Goal: Information Seeking & Learning: Find specific fact

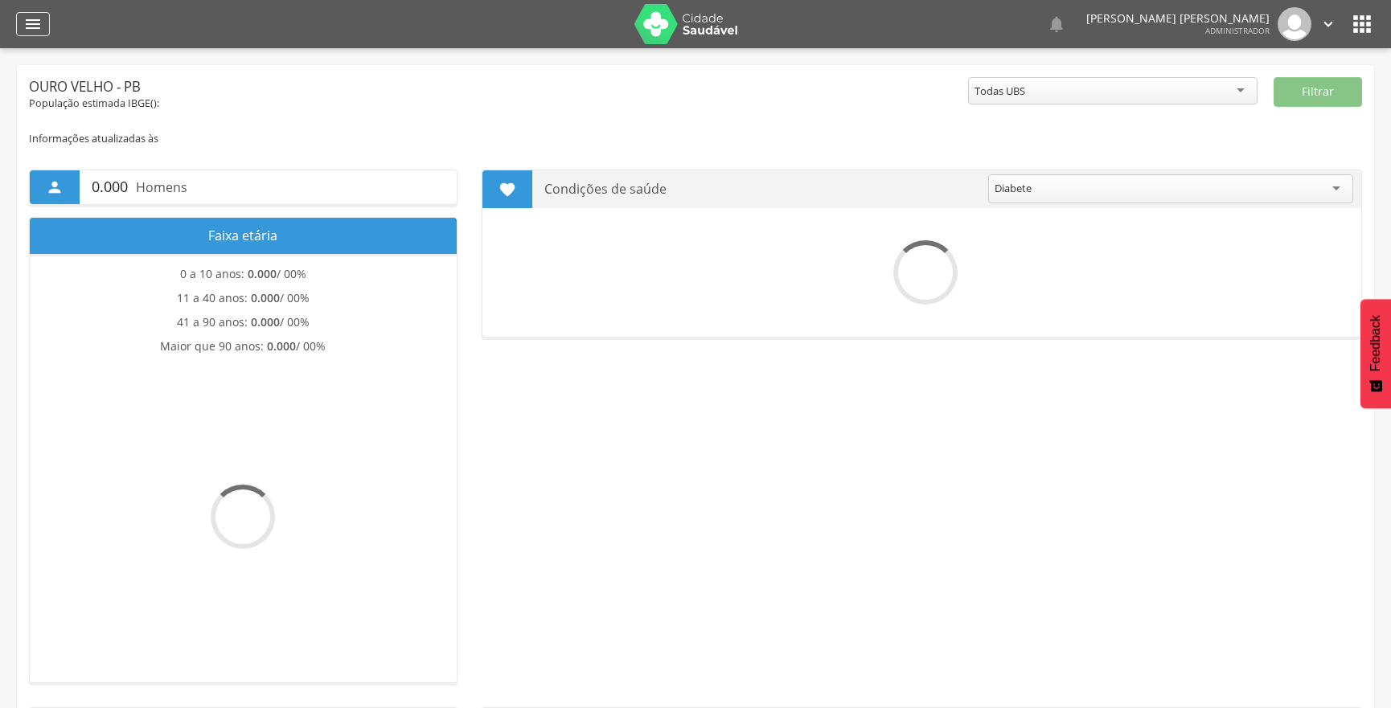
click at [34, 27] on icon "" at bounding box center [32, 23] width 19 height 19
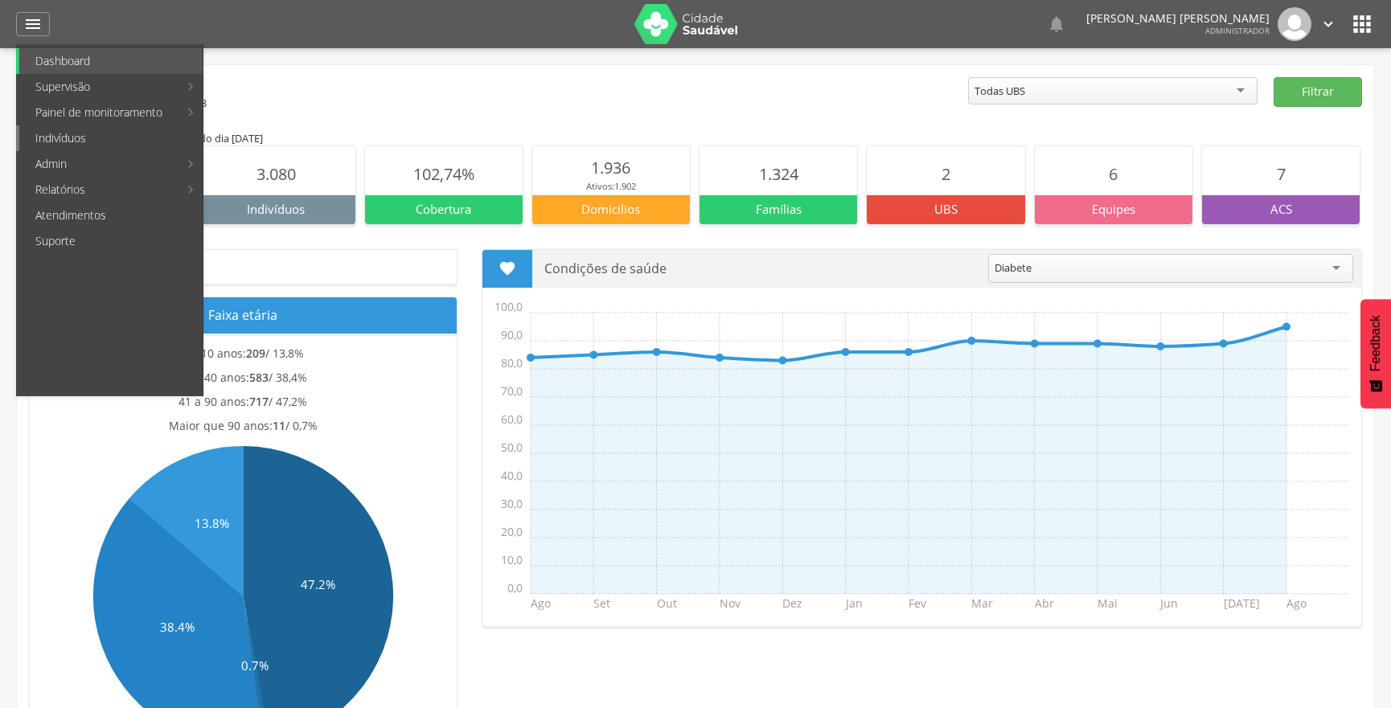
click at [131, 134] on link "Indivíduos" at bounding box center [110, 138] width 183 height 26
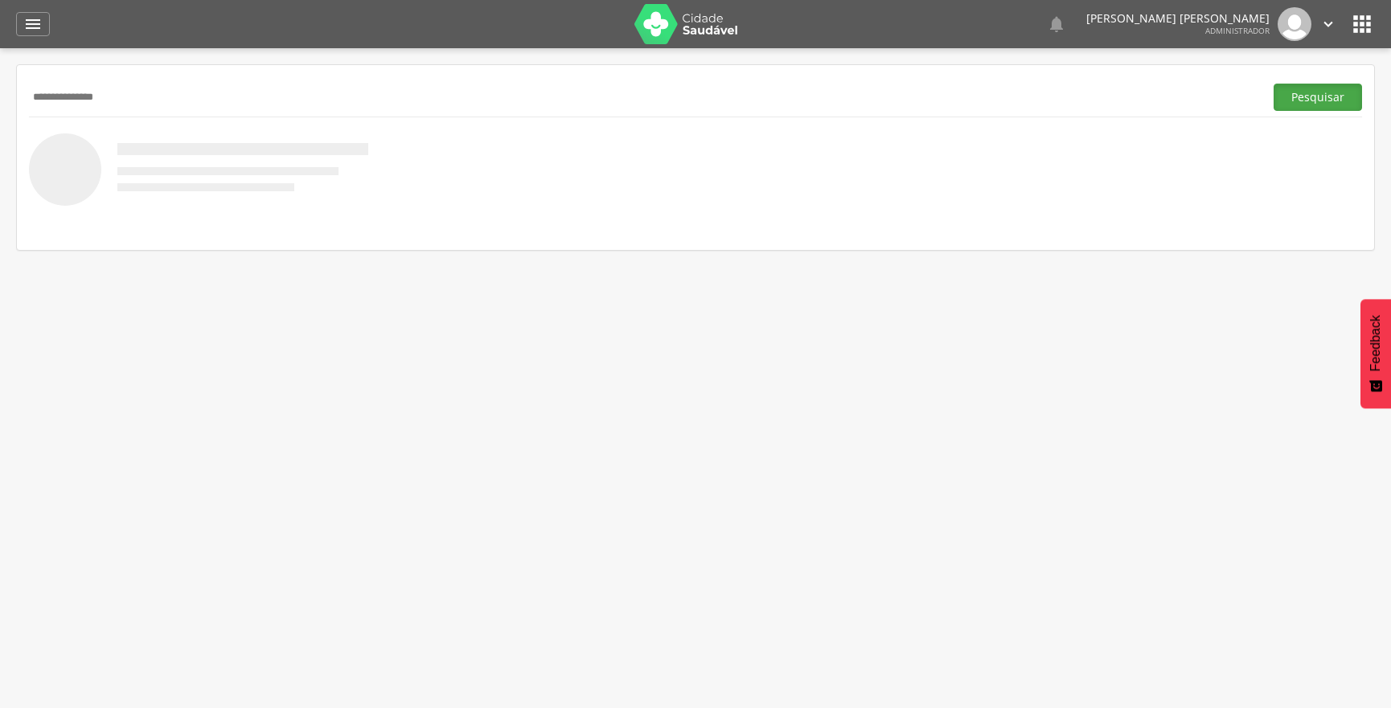
click at [1308, 104] on button "Pesquisar" at bounding box center [1318, 97] width 88 height 27
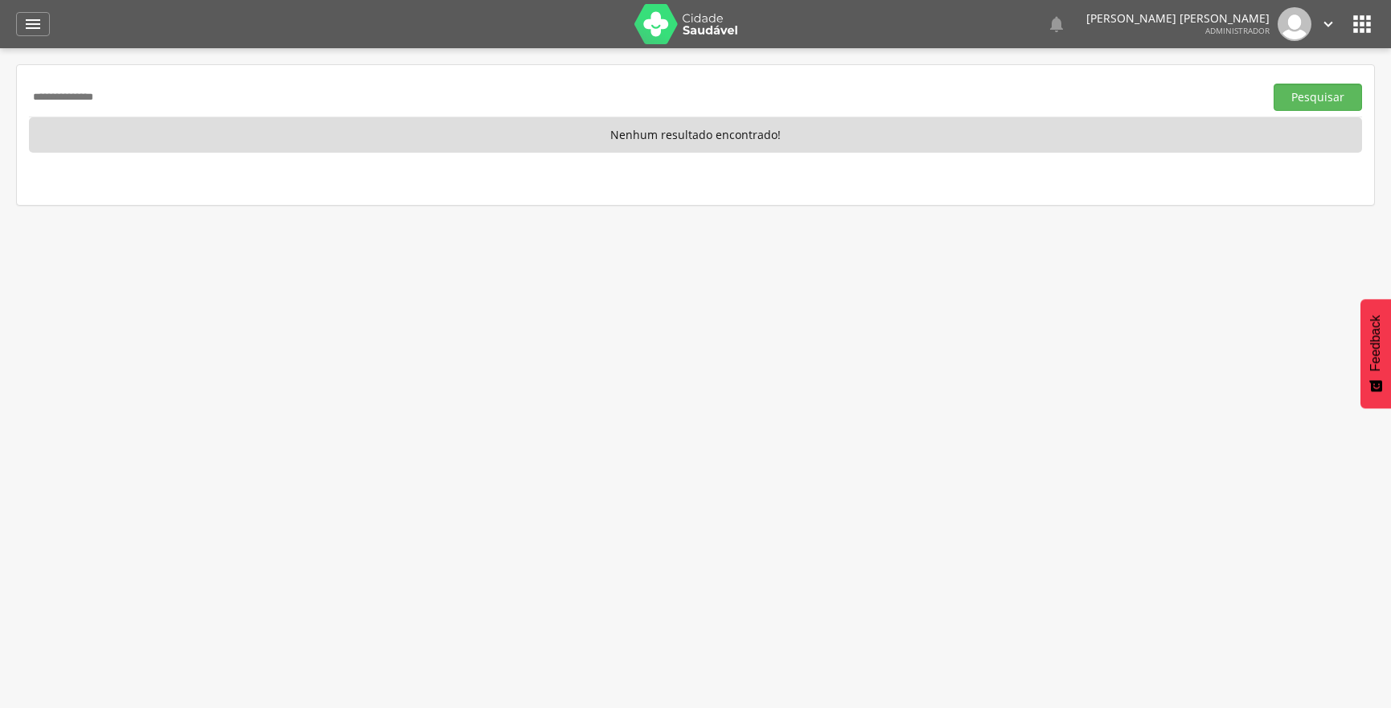
click at [157, 94] on input "**********" at bounding box center [643, 97] width 1229 height 27
type input "*"
type input "**********"
click at [1327, 97] on button "Pesquisar" at bounding box center [1318, 97] width 88 height 27
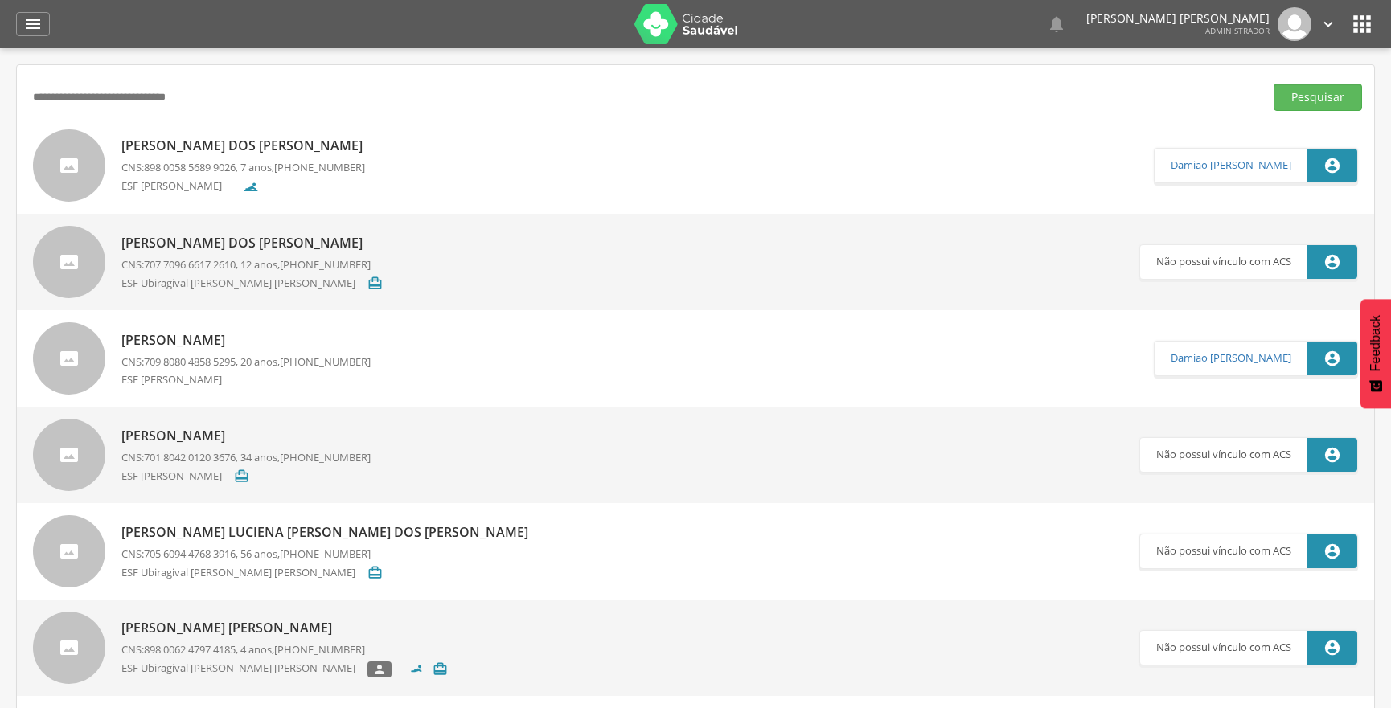
click at [267, 140] on p "[PERSON_NAME] dos [PERSON_NAME]" at bounding box center [245, 146] width 249 height 18
type input "**********"
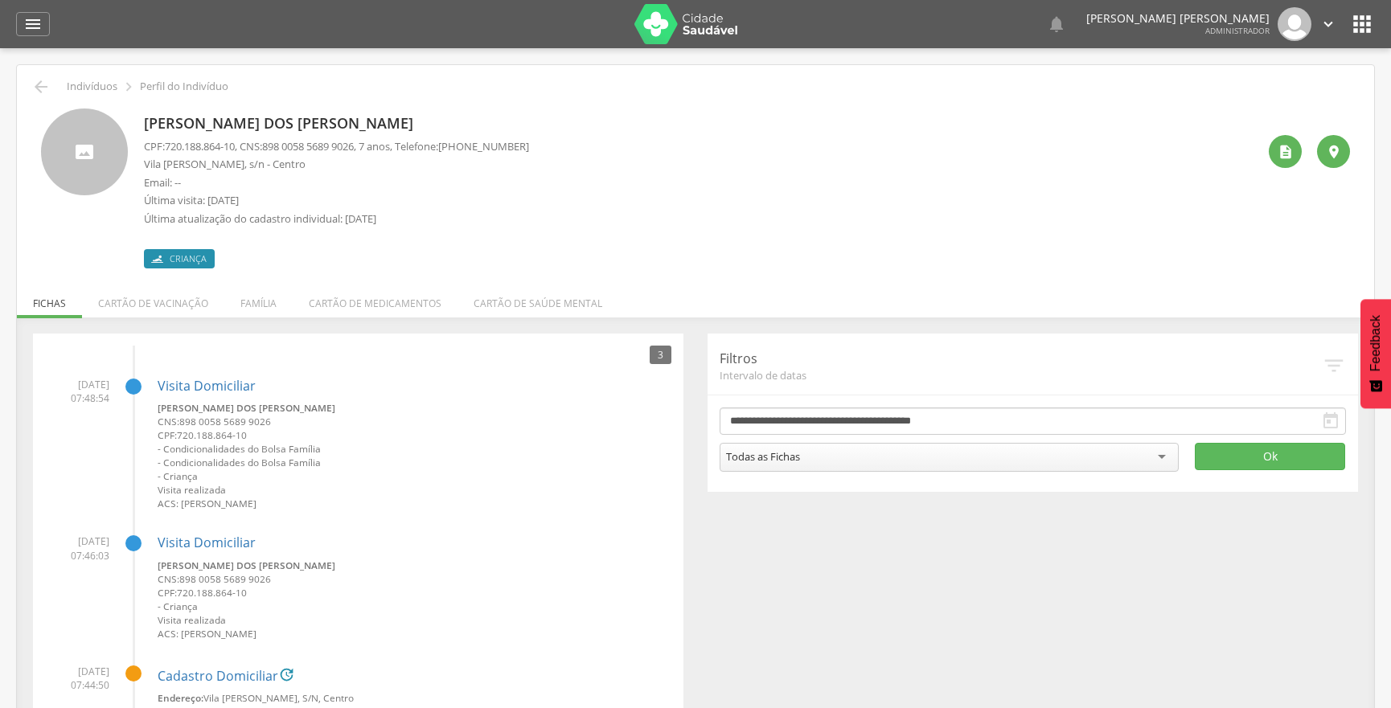
drag, startPoint x: 425, startPoint y: 118, endPoint x: 165, endPoint y: 110, distance: 259.8
click at [139, 125] on div "[PERSON_NAME] dos [PERSON_NAME] CPF: 720.188.864-10 , CNS: [PHONE_NUMBER] , 7 a…" at bounding box center [695, 189] width 1309 height 160
copy p "[PERSON_NAME] dos [PERSON_NAME]"
drag, startPoint x: 241, startPoint y: 146, endPoint x: 167, endPoint y: 150, distance: 74.1
click at [167, 150] on p "CPF: 720.188.864-10 , CNS: [PHONE_NUMBER] , 7 anos, Telefone: [PHONE_NUMBER]" at bounding box center [336, 146] width 385 height 15
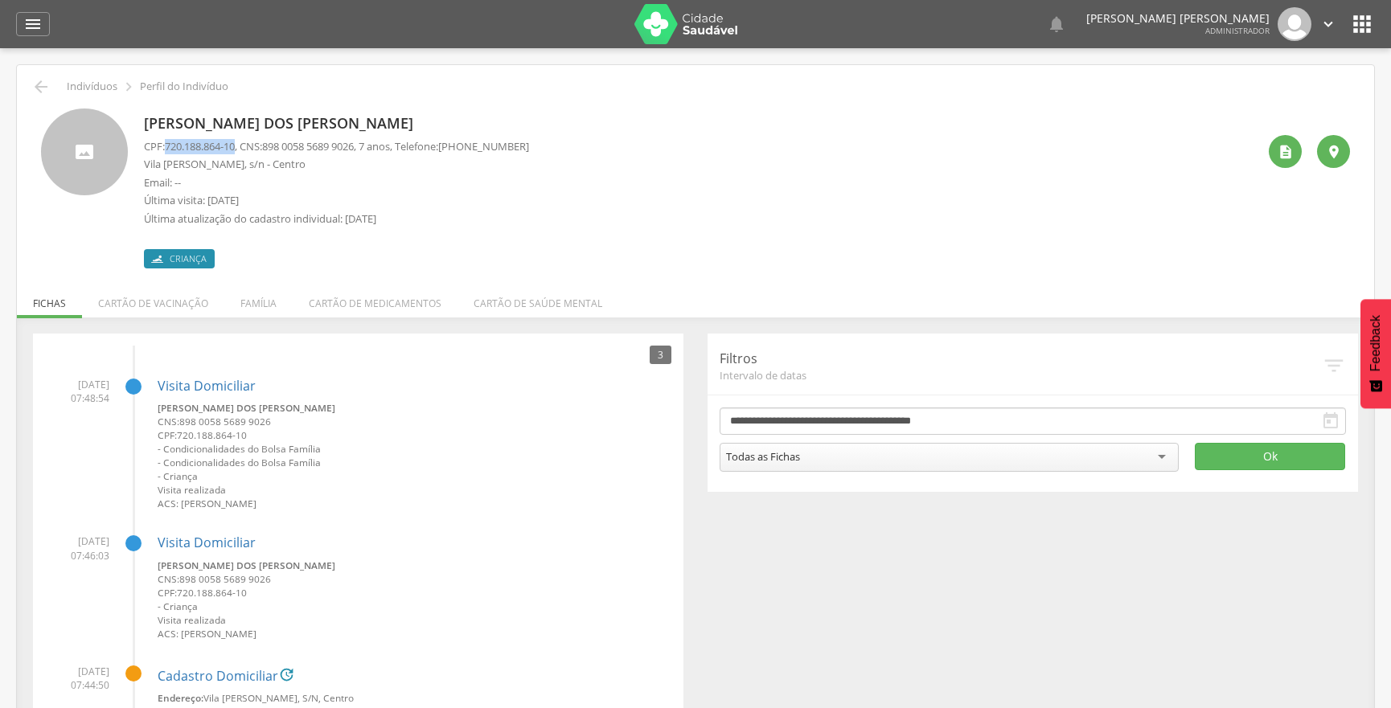
copy span "720.188.864-10"
drag, startPoint x: 368, startPoint y: 143, endPoint x: 273, endPoint y: 145, distance: 94.9
click at [273, 145] on span "898 0058 5689 9026" at bounding box center [308, 146] width 92 height 14
copy span "898 0058 5689 9026"
drag, startPoint x: 246, startPoint y: 162, endPoint x: 137, endPoint y: 171, distance: 109.8
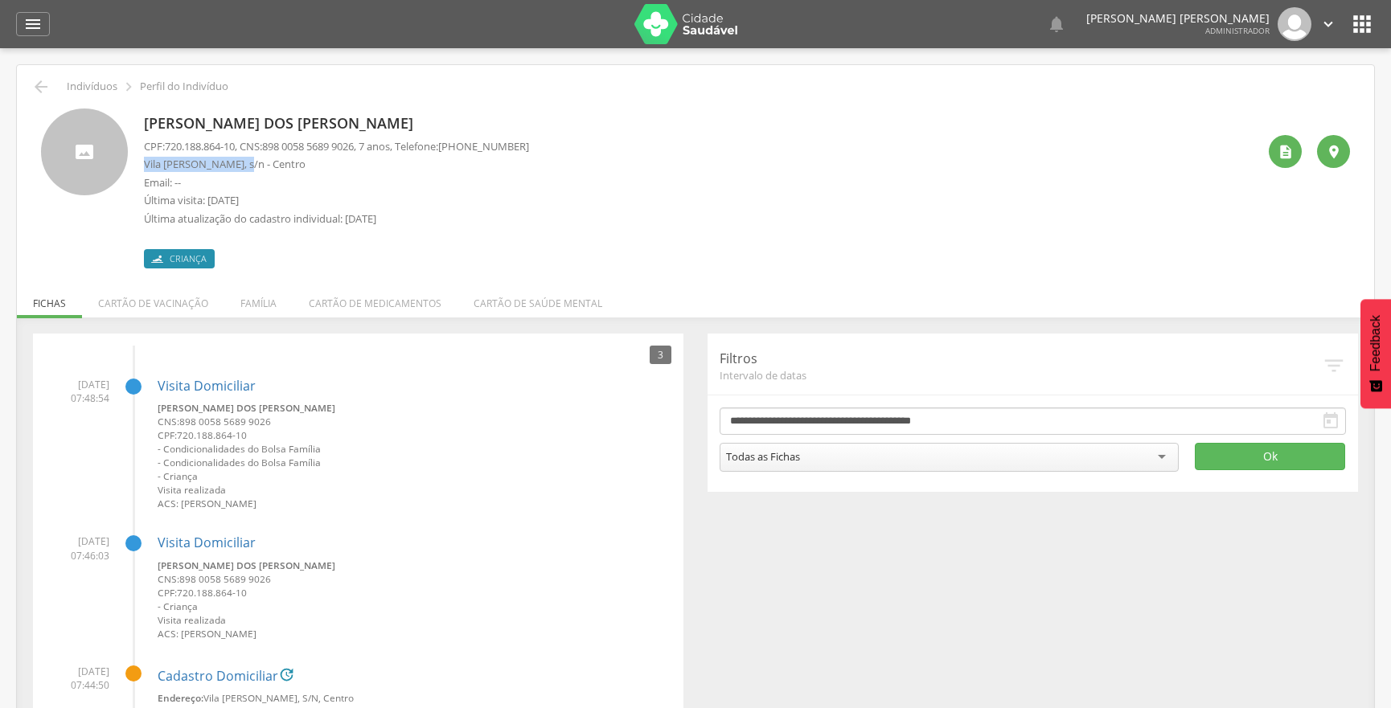
click at [137, 171] on div "[PERSON_NAME] dos [PERSON_NAME] CPF: 720.188.864-10 , CNS: [PHONE_NUMBER] , 7 a…" at bounding box center [695, 189] width 1309 height 160
copy p "Vila [PERSON_NAME]"
click at [32, 22] on icon "" at bounding box center [32, 23] width 19 height 19
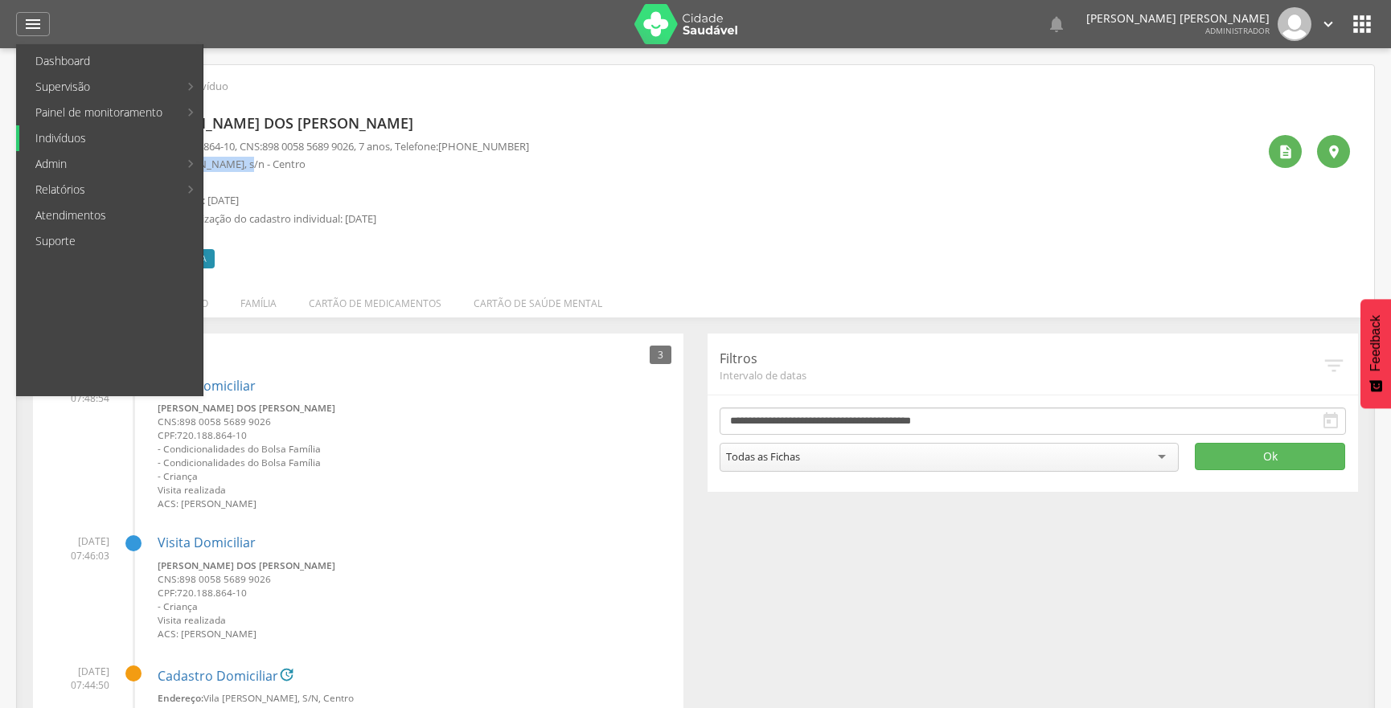
click at [88, 133] on link "Indivíduos" at bounding box center [110, 138] width 183 height 26
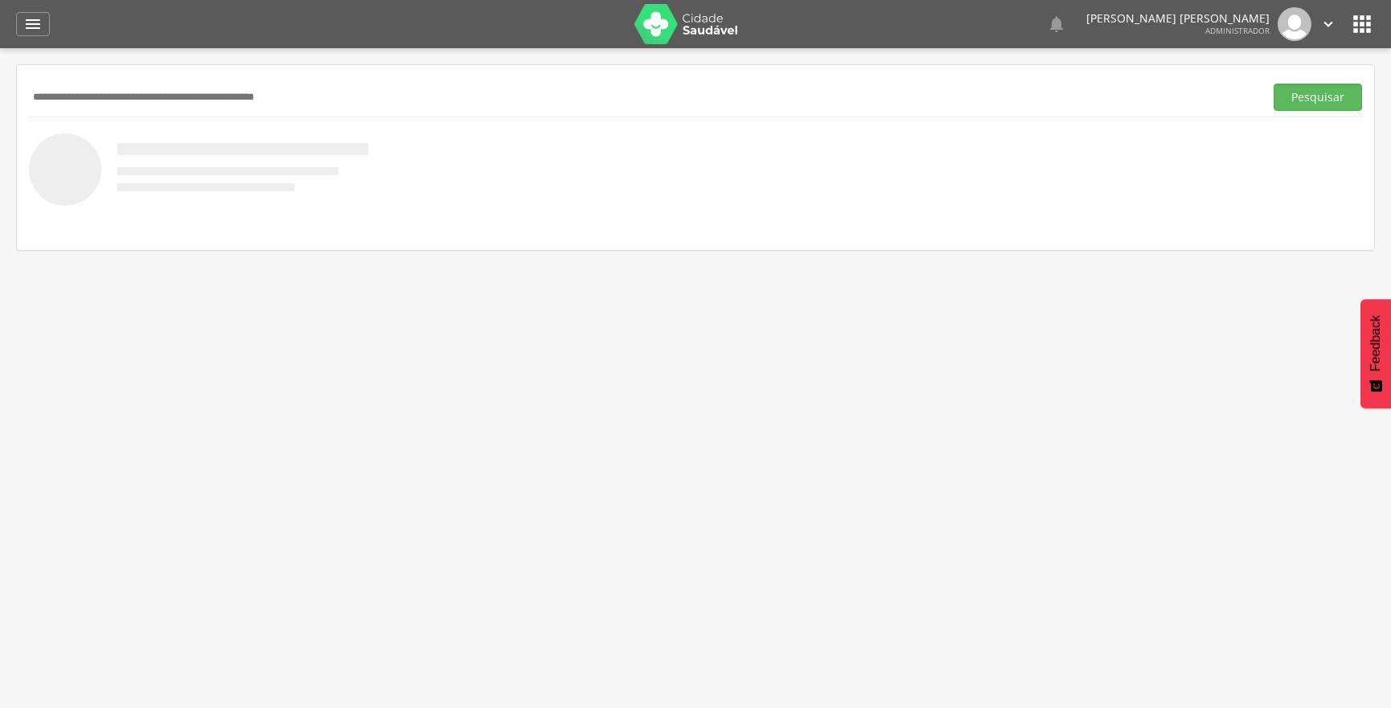
click at [110, 101] on input "text" at bounding box center [643, 97] width 1229 height 27
type input "**********"
click at [1337, 96] on button "Pesquisar" at bounding box center [1318, 97] width 88 height 27
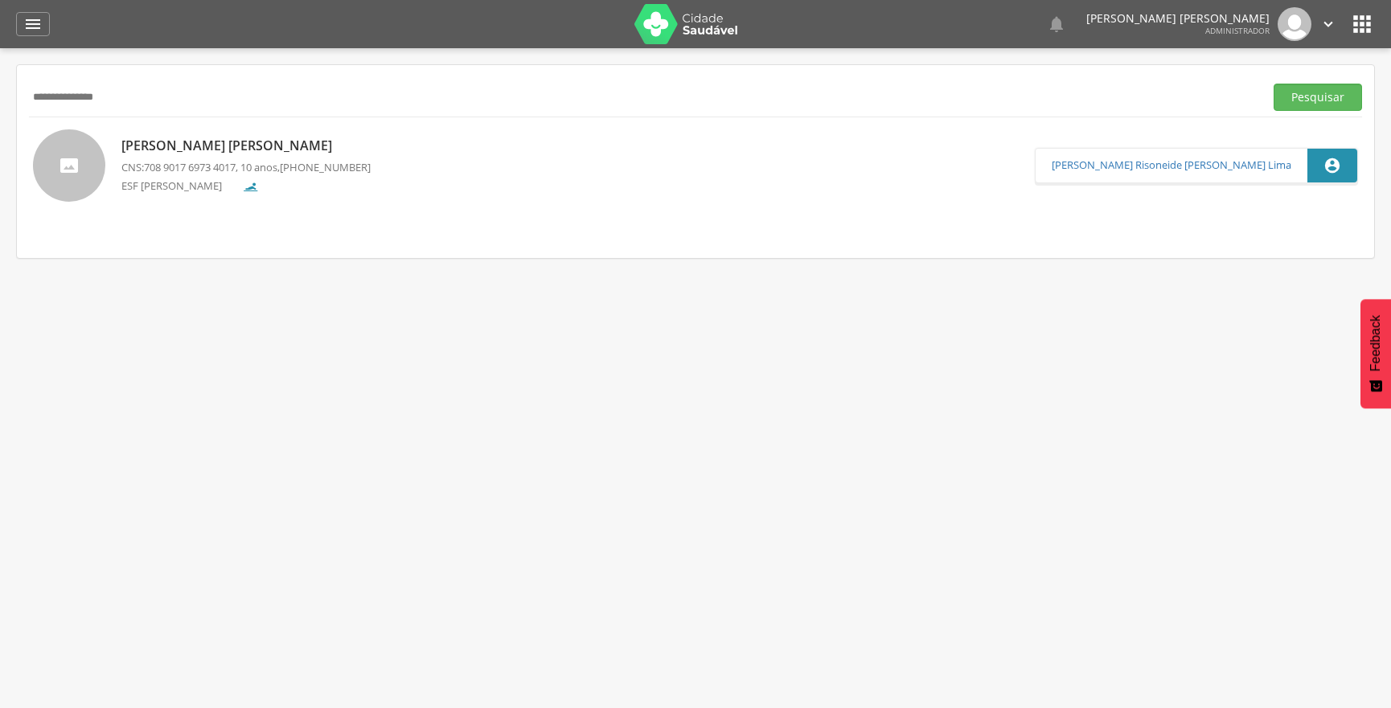
click at [165, 149] on p "[PERSON_NAME] [PERSON_NAME]" at bounding box center [245, 146] width 249 height 18
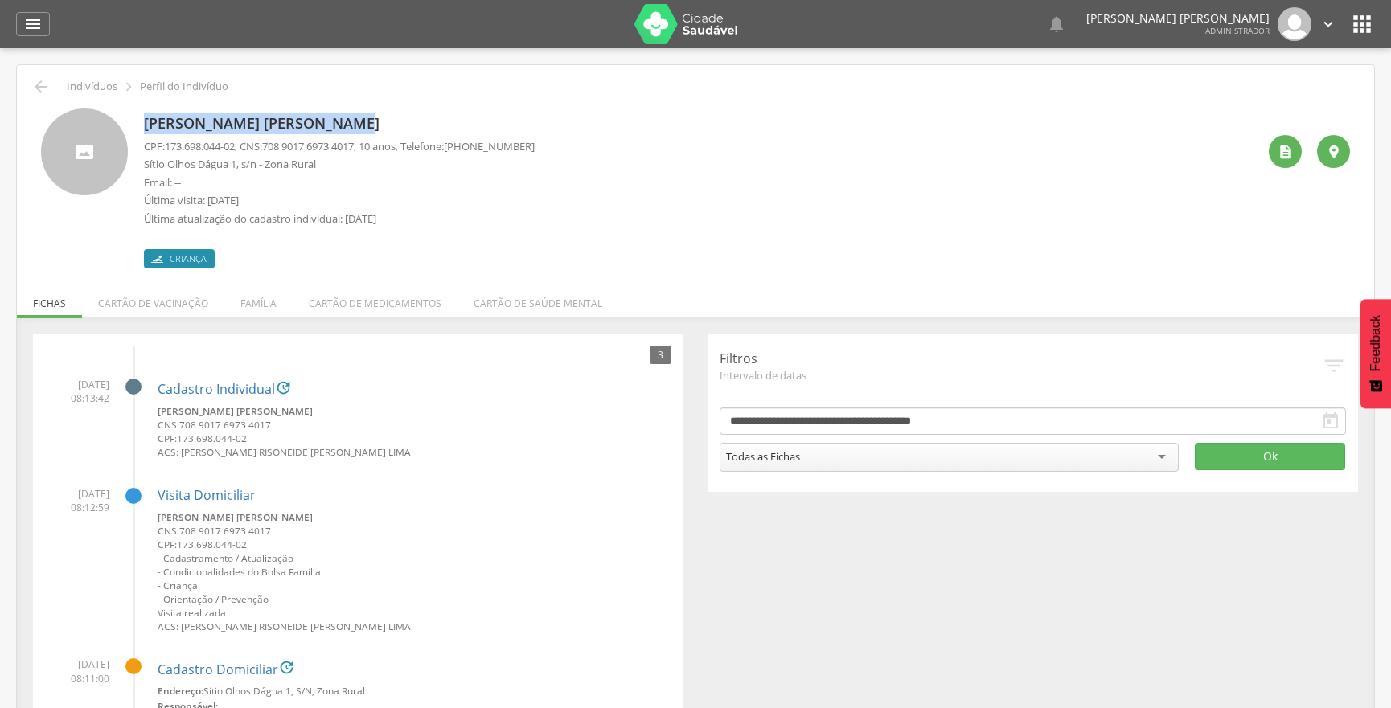
drag, startPoint x: 362, startPoint y: 121, endPoint x: 139, endPoint y: 129, distance: 222.9
click at [139, 129] on div "[PERSON_NAME] [PERSON_NAME] CPF: 173.698.044-02 , CNS: [PHONE_NUMBER] , 10 anos…" at bounding box center [695, 189] width 1309 height 160
copy p "[PERSON_NAME] [PERSON_NAME]"
drag, startPoint x: 240, startPoint y: 145, endPoint x: 165, endPoint y: 150, distance: 75.7
click at [165, 150] on p "CPF: 173.698.044-02 , CNS: [PHONE_NUMBER] , 10 anos, Telefone: [PHONE_NUMBER]" at bounding box center [339, 146] width 391 height 15
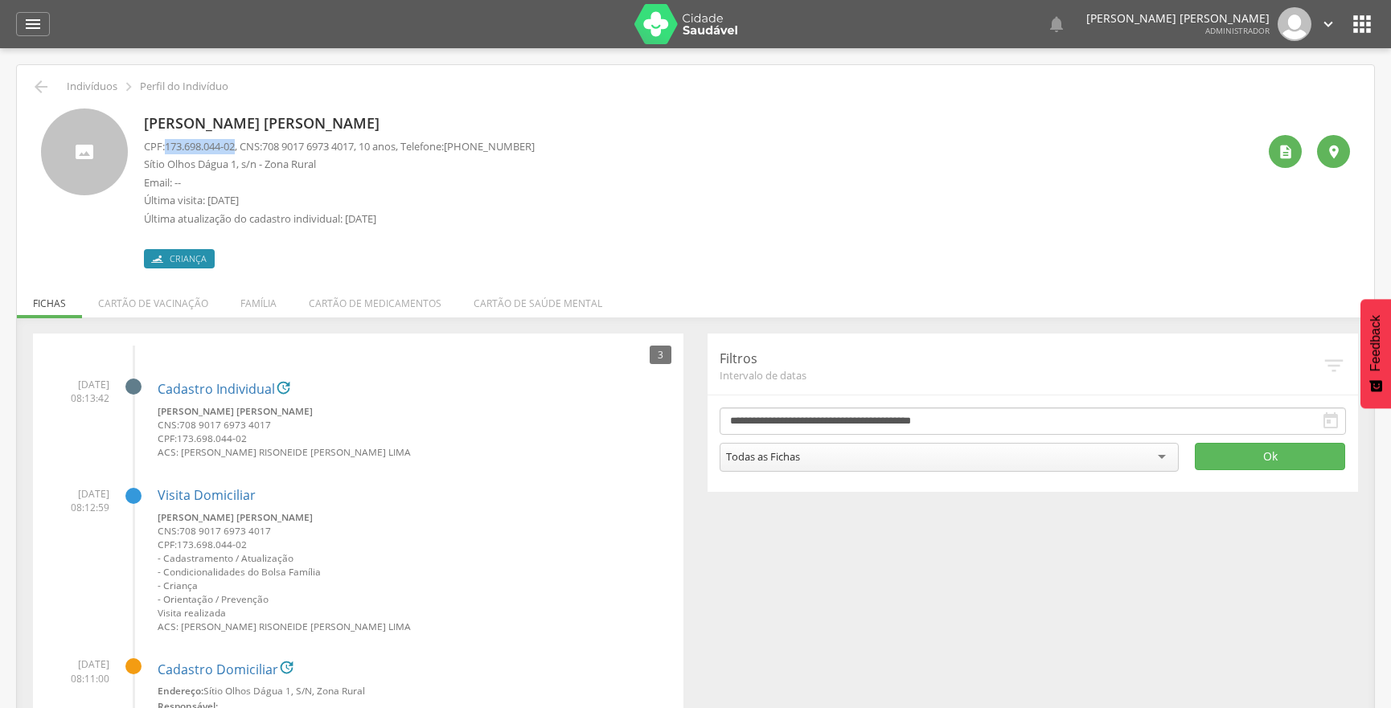
copy p "173.698.044-02"
drag, startPoint x: 369, startPoint y: 144, endPoint x: 269, endPoint y: 149, distance: 100.6
click at [269, 149] on p "CPF: 173.698.044-02 , CNS: [PHONE_NUMBER] , 10 anos, Telefone: [PHONE_NUMBER]" at bounding box center [339, 146] width 391 height 15
click at [273, 145] on span "708 9017 6973 4017" at bounding box center [308, 146] width 92 height 14
drag, startPoint x: 273, startPoint y: 145, endPoint x: 357, endPoint y: 146, distance: 83.6
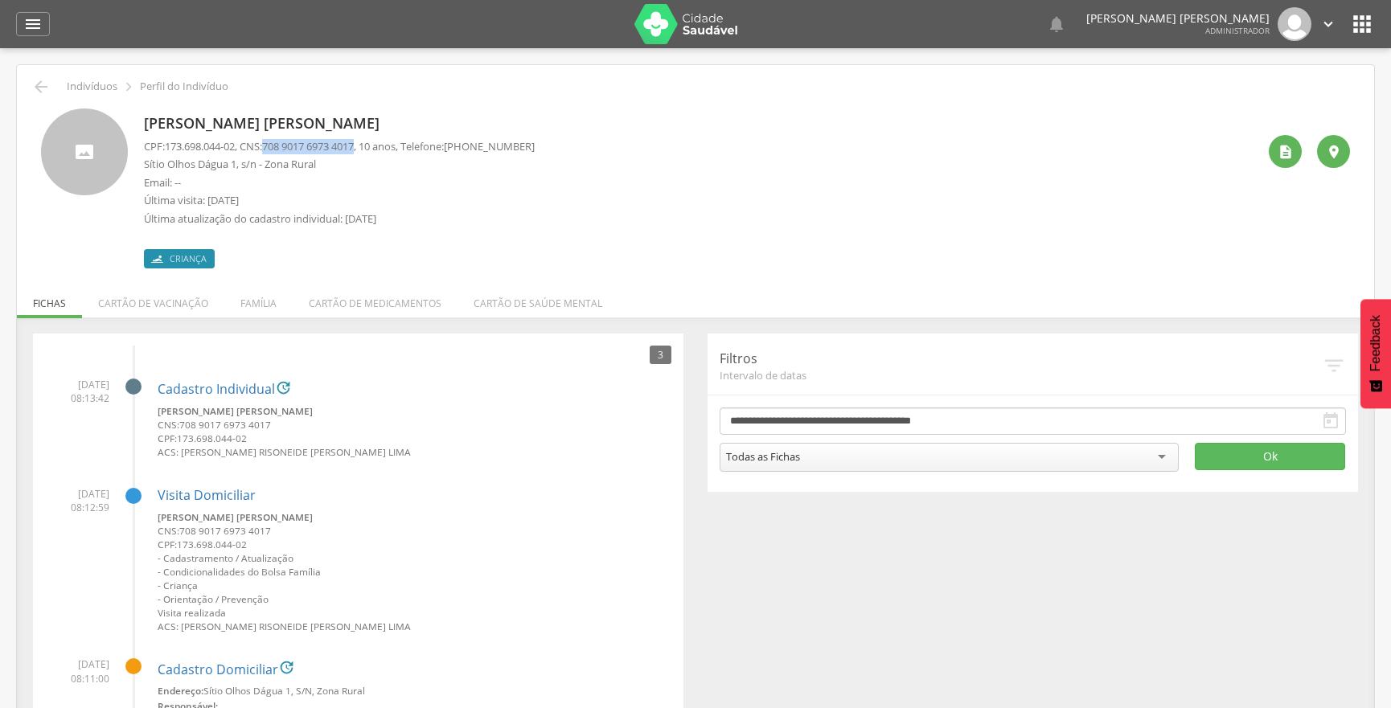
click at [354, 146] on span "708 9017 6973 4017" at bounding box center [308, 146] width 92 height 14
drag, startPoint x: 236, startPoint y: 163, endPoint x: 142, endPoint y: 170, distance: 95.2
click at [142, 170] on div "[PERSON_NAME] [PERSON_NAME] CPF: 173.698.044-02 , CNS: [PHONE_NUMBER] , 10 anos…" at bounding box center [695, 189] width 1309 height 160
copy p "Sítio Olhos Dágua 1"
click at [39, 27] on icon "" at bounding box center [32, 23] width 19 height 19
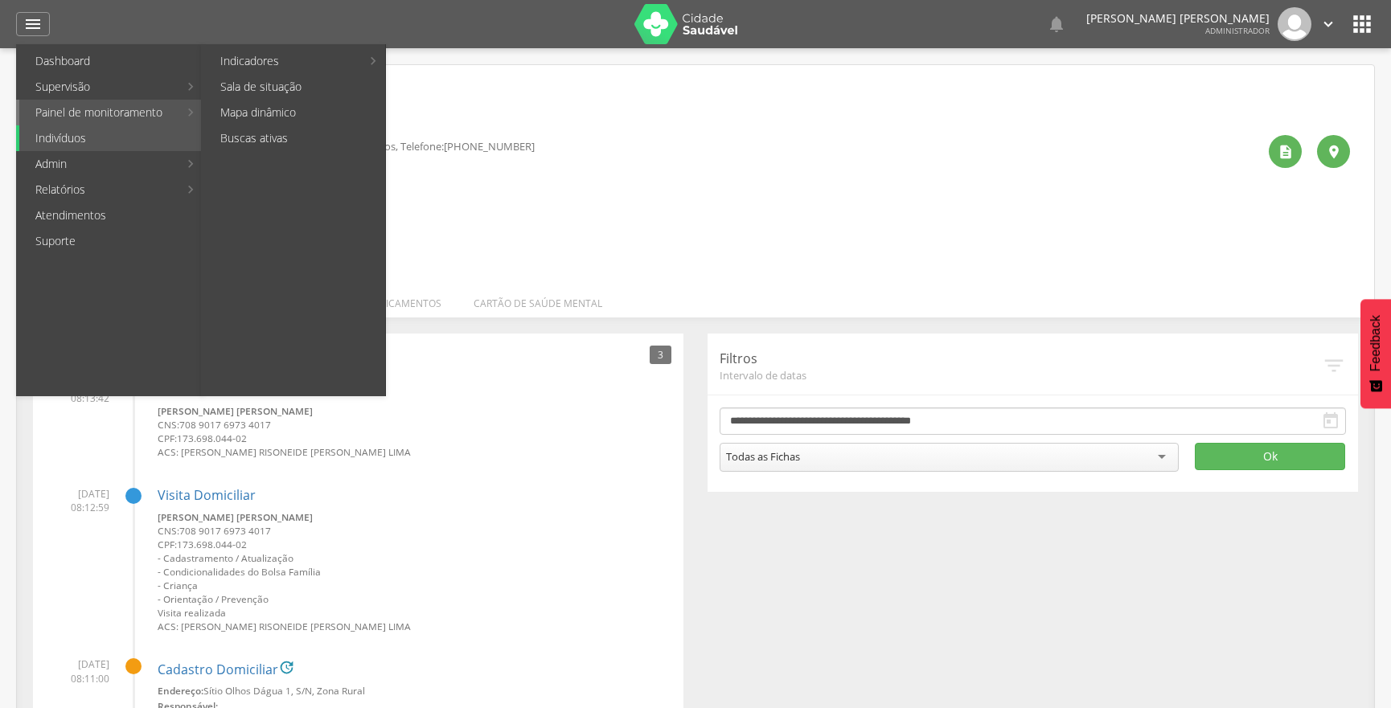
click at [73, 125] on link "Painel de monitoramento" at bounding box center [98, 113] width 159 height 26
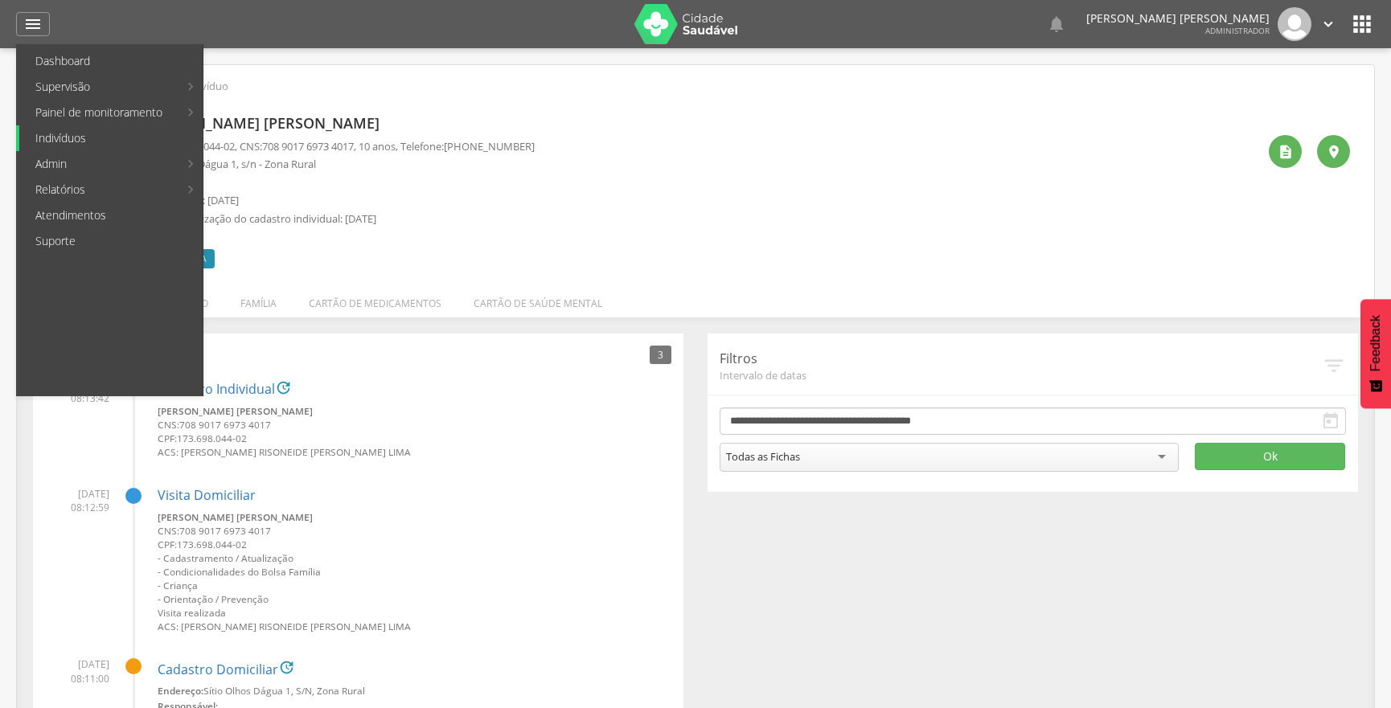
click at [73, 136] on link "Indivíduos" at bounding box center [110, 138] width 183 height 26
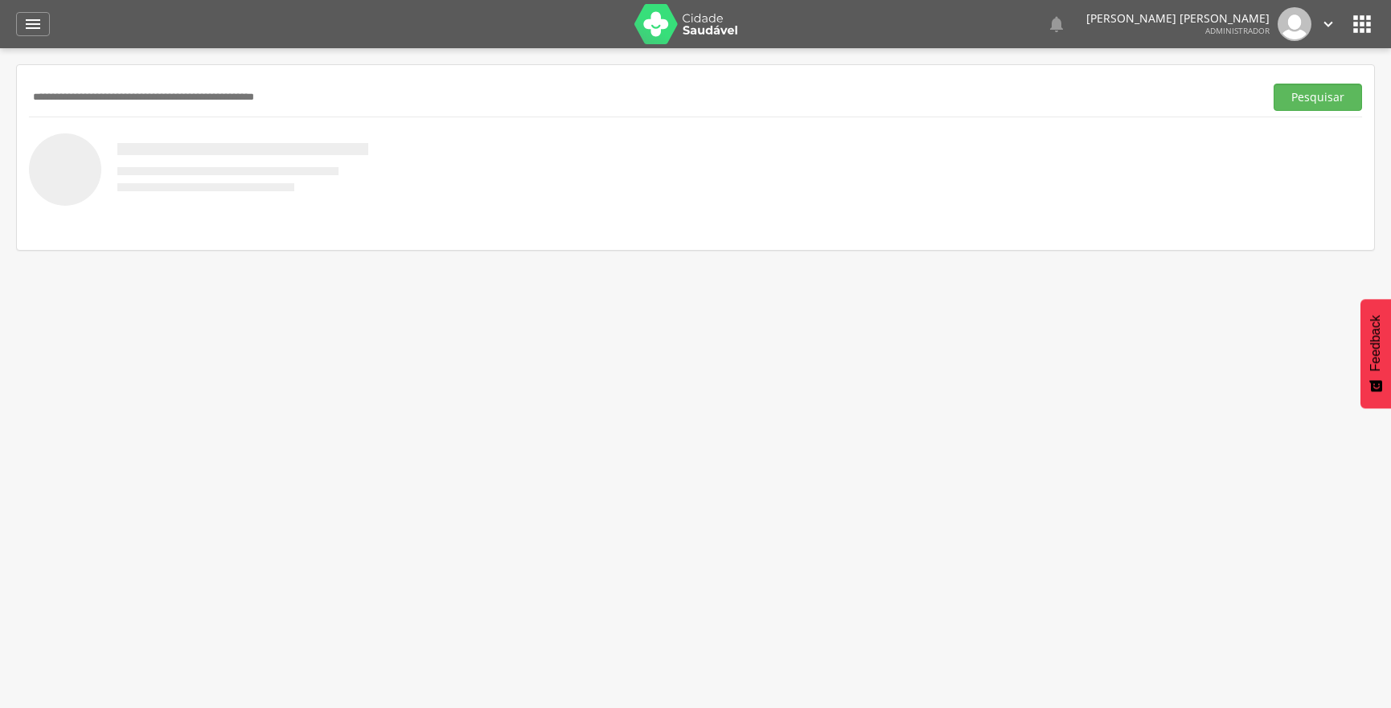
click at [72, 105] on input "text" at bounding box center [643, 97] width 1229 height 27
type input "**********"
click at [1327, 92] on button "Pesquisar" at bounding box center [1318, 97] width 88 height 27
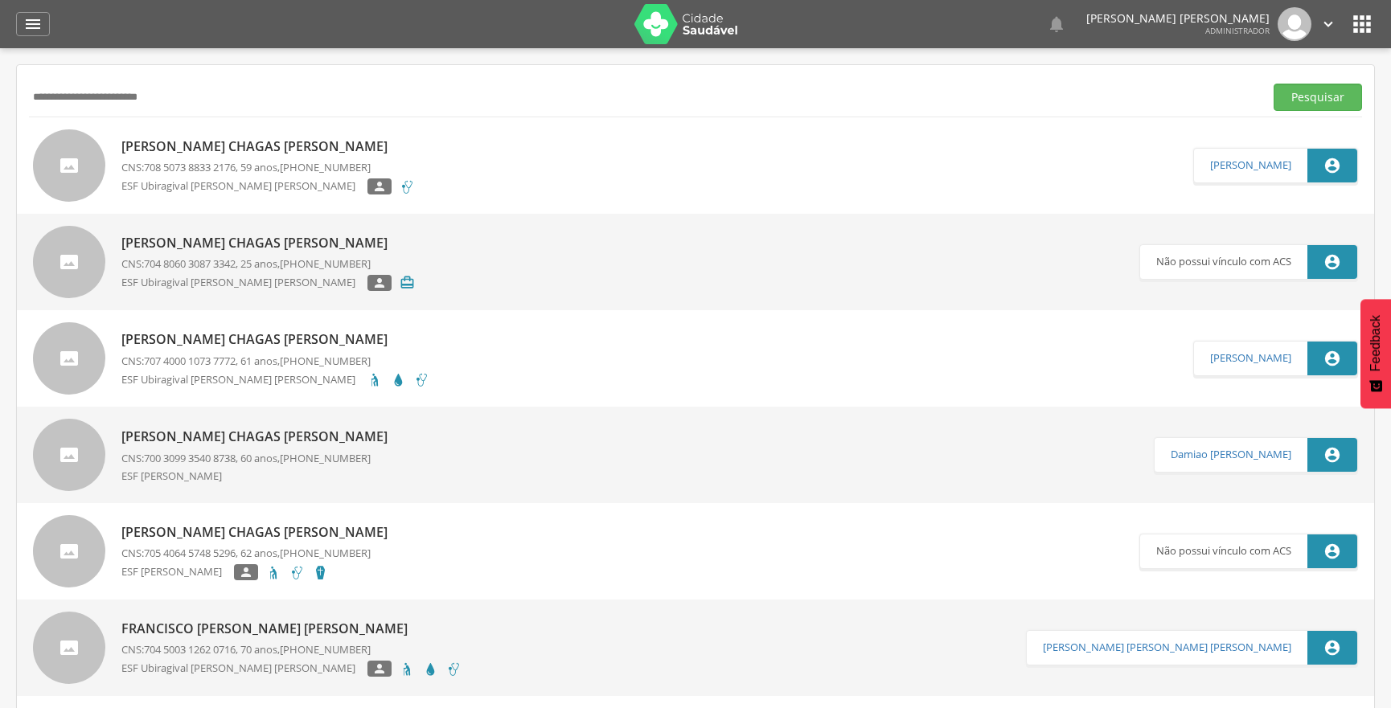
click at [178, 144] on p "[PERSON_NAME] Chagas [PERSON_NAME]" at bounding box center [267, 146] width 293 height 18
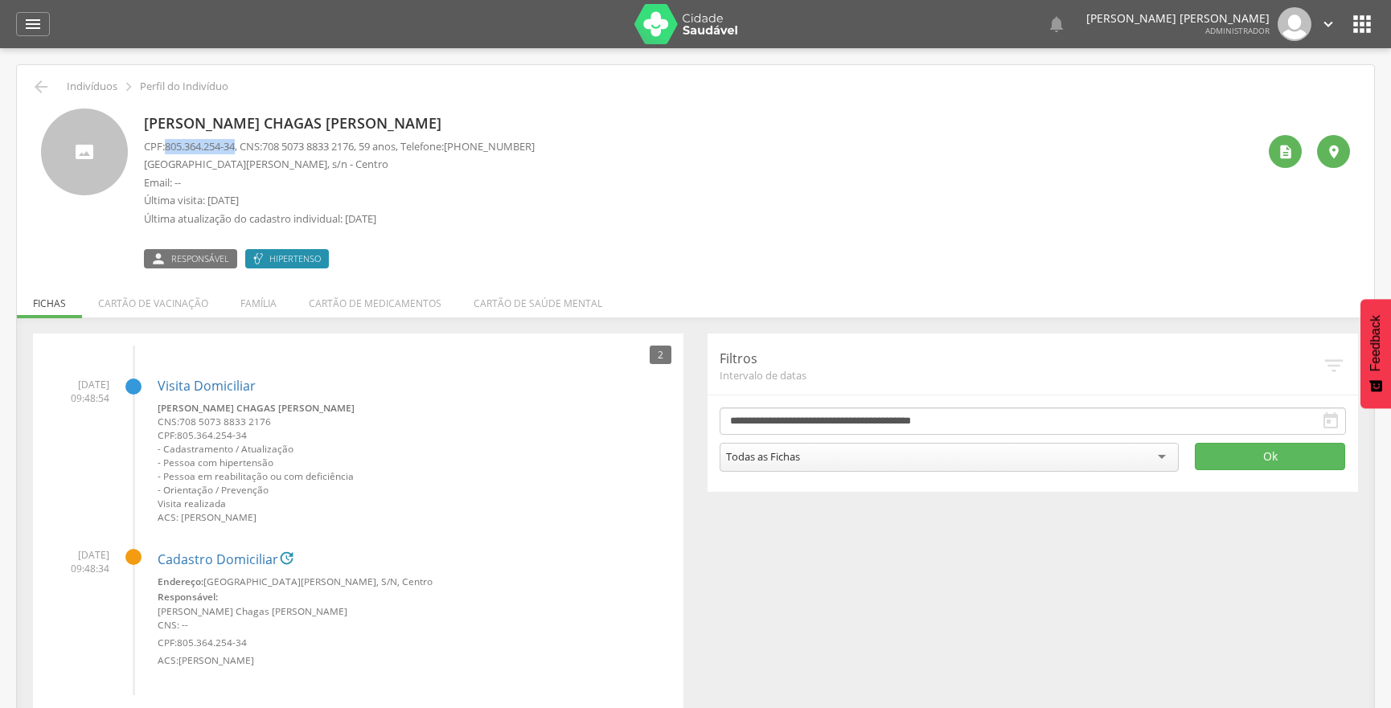
drag, startPoint x: 241, startPoint y: 145, endPoint x: 165, endPoint y: 146, distance: 76.4
click at [165, 146] on p "CPF: 805.364.254-34 , CNS: [PHONE_NUMBER] , 59 anos, Telefone: [PHONE_NUMBER]" at bounding box center [339, 146] width 391 height 15
copy p "805.364.254-34"
drag, startPoint x: 369, startPoint y: 119, endPoint x: 136, endPoint y: 126, distance: 233.3
click at [136, 126] on div "[PERSON_NAME] Chagas [PERSON_NAME] CPF: 805.364.254-34 , CNS: [PHONE_NUMBER] , …" at bounding box center [695, 189] width 1309 height 160
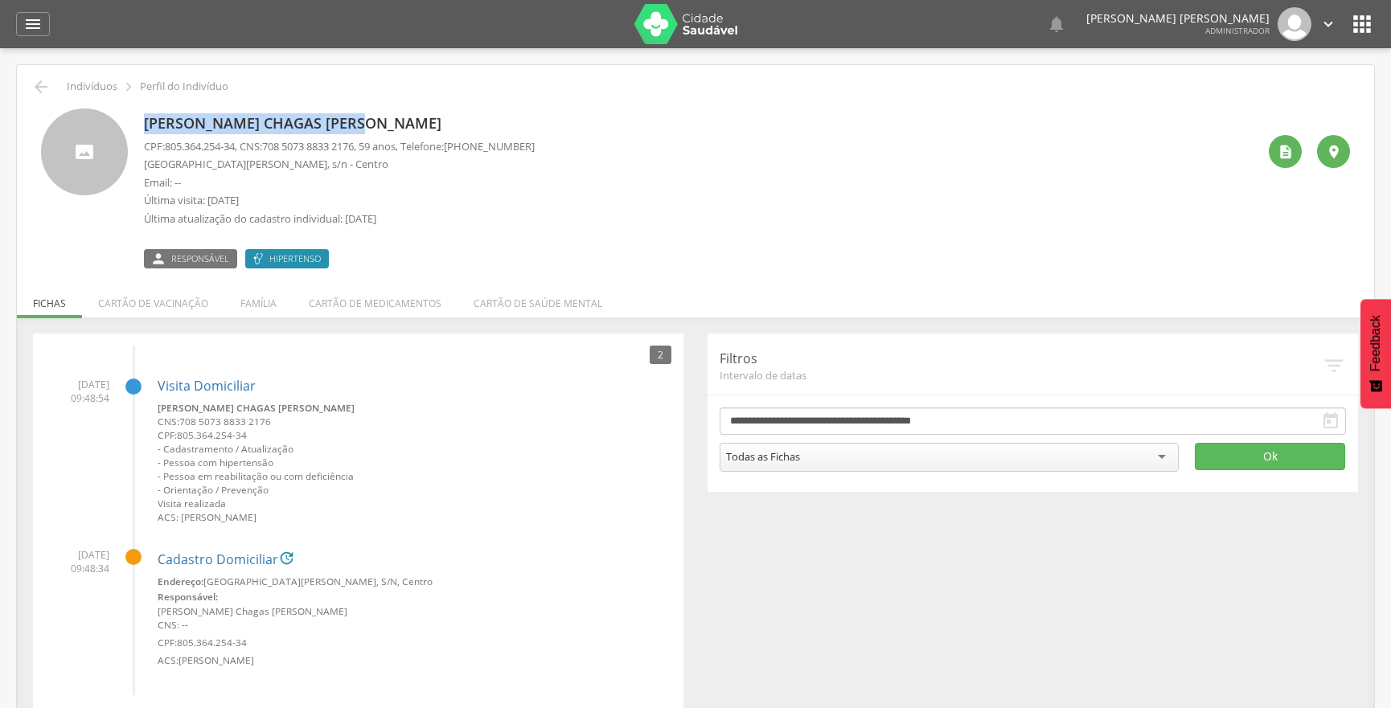
copy p "[PERSON_NAME] Chagas [PERSON_NAME]"
drag, startPoint x: 369, startPoint y: 146, endPoint x: 272, endPoint y: 149, distance: 97.3
click at [272, 149] on p "CPF: 805.364.254-34 , CNS: [PHONE_NUMBER] , 59 anos, Telefone: [PHONE_NUMBER]" at bounding box center [339, 146] width 391 height 15
copy p "708 5073 8833 2176"
drag, startPoint x: 253, startPoint y: 161, endPoint x: 145, endPoint y: 169, distance: 108.8
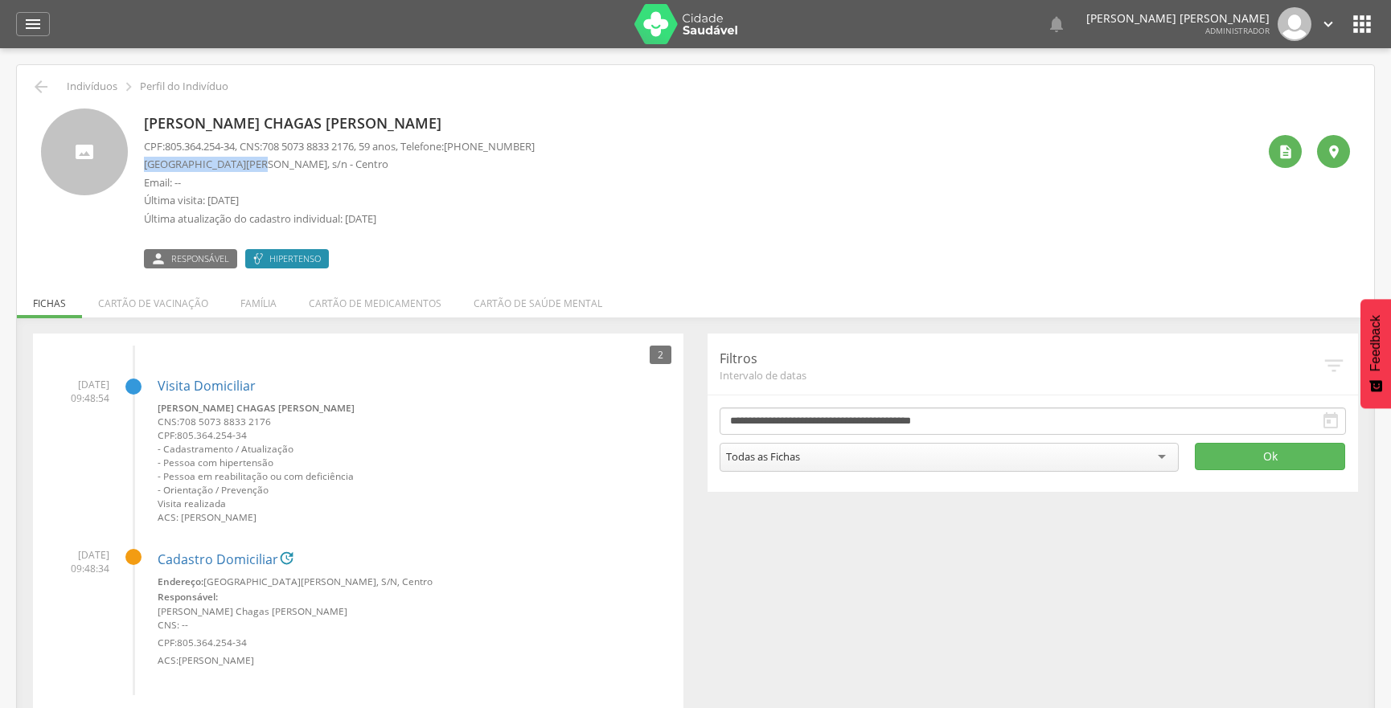
click at [145, 169] on p "[GEOGRAPHIC_DATA][PERSON_NAME], s/n - Centro" at bounding box center [339, 164] width 391 height 15
click at [29, 23] on icon "" at bounding box center [32, 23] width 19 height 19
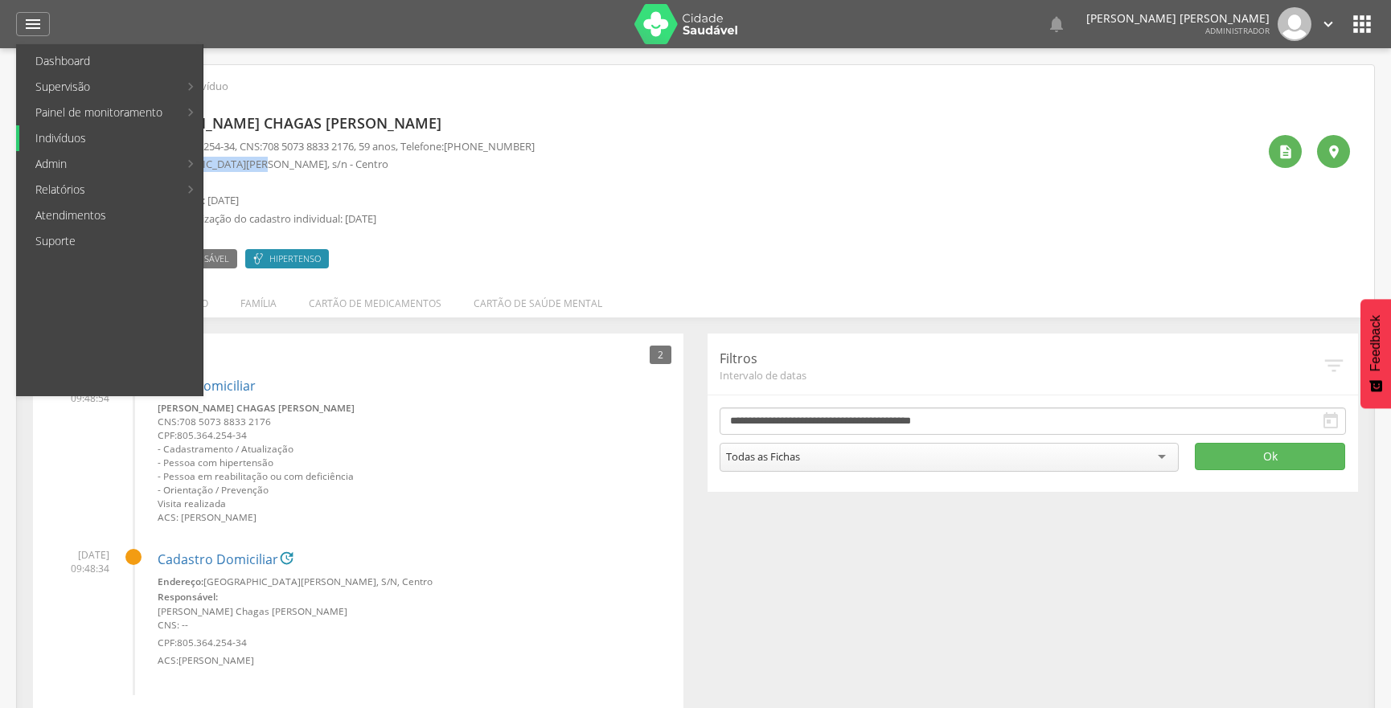
click at [62, 133] on link "Indivíduos" at bounding box center [110, 138] width 183 height 26
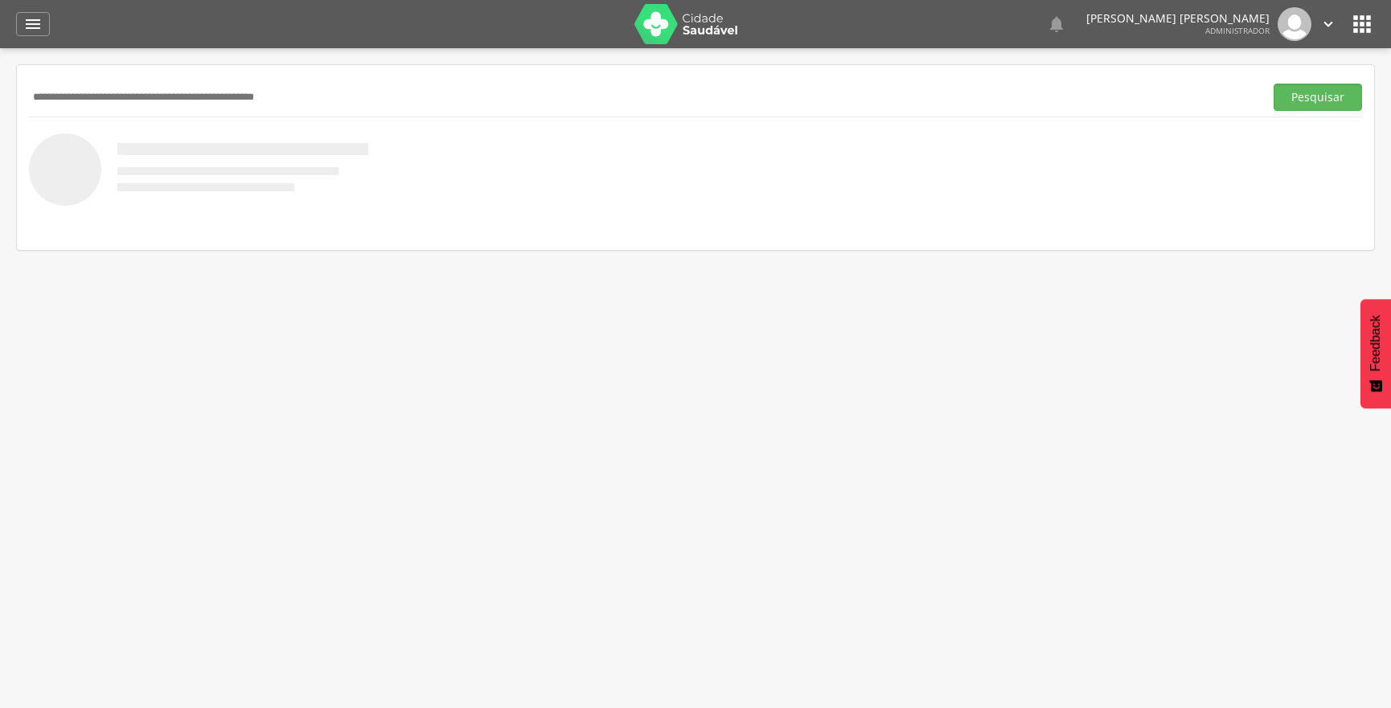
click at [120, 96] on input "text" at bounding box center [643, 97] width 1229 height 27
type input "*******"
click at [1300, 98] on button "Pesquisar" at bounding box center [1318, 97] width 88 height 27
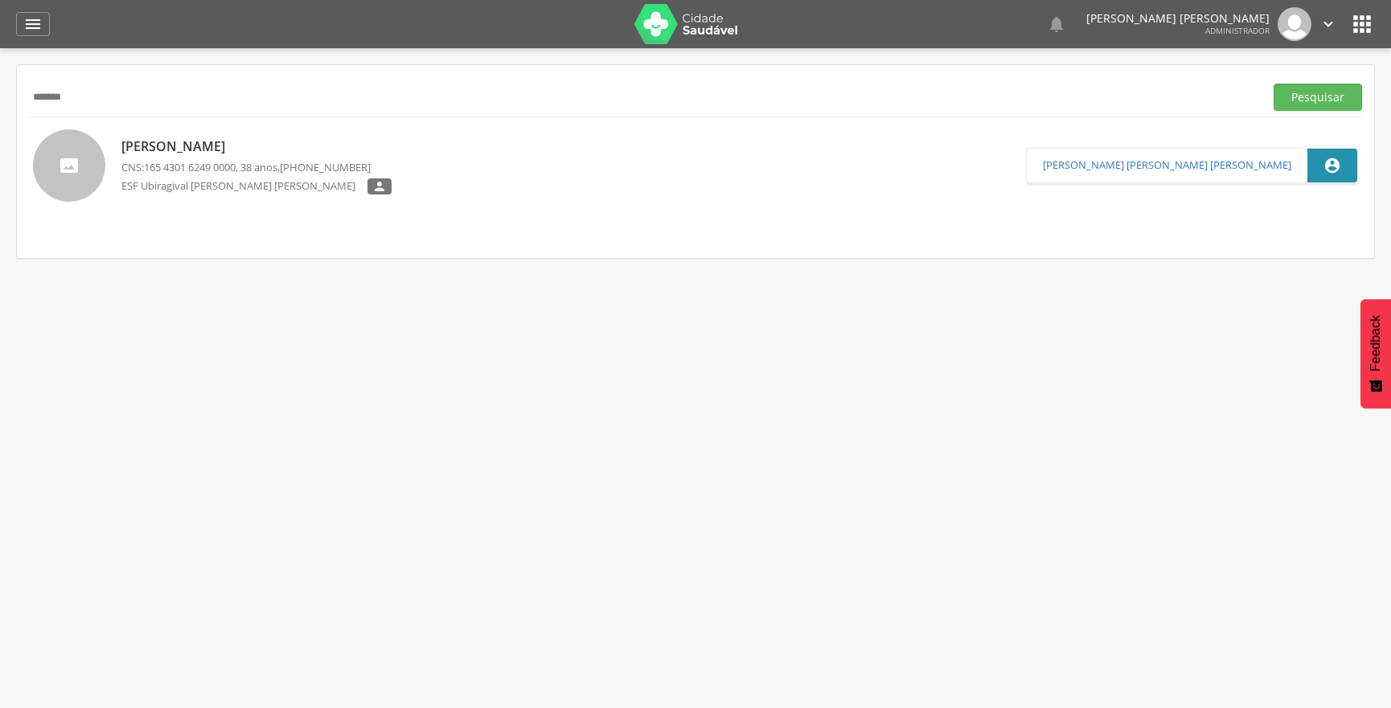
click at [283, 141] on p "[PERSON_NAME]" at bounding box center [256, 146] width 270 height 18
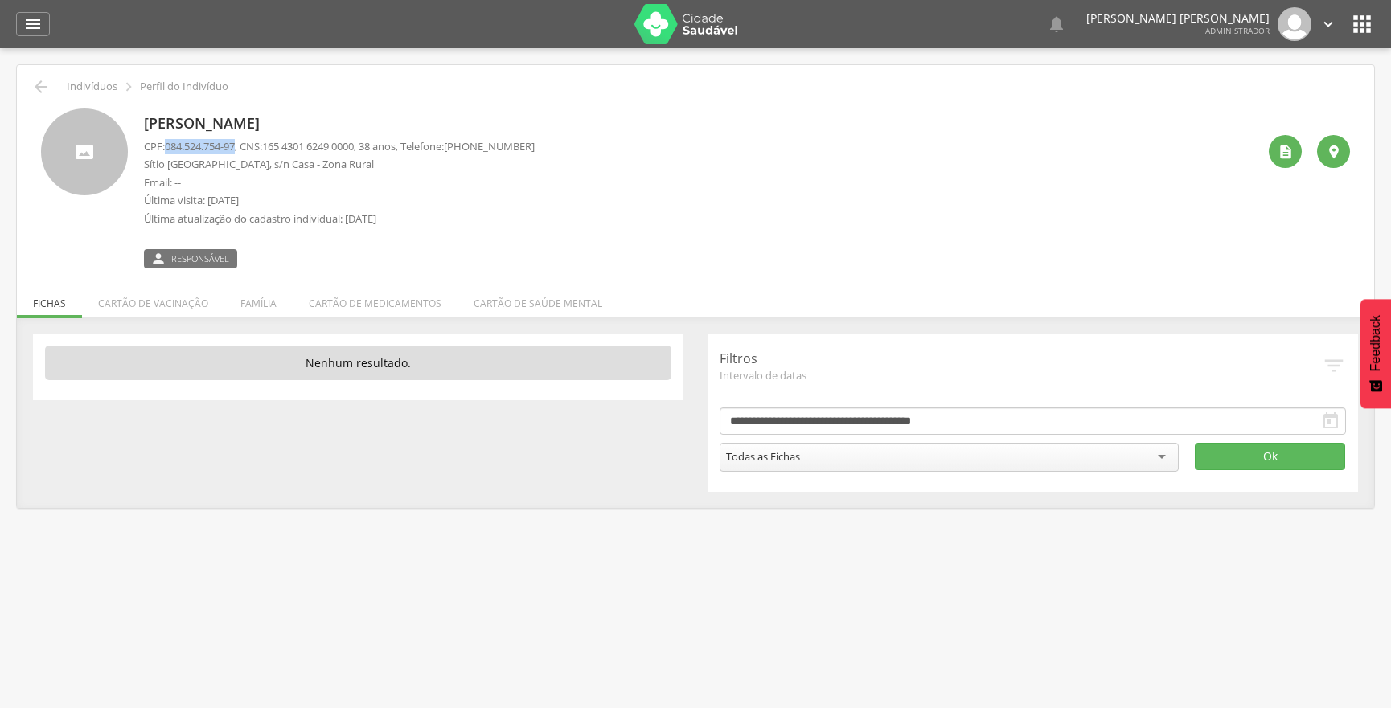
drag, startPoint x: 241, startPoint y: 146, endPoint x: 166, endPoint y: 146, distance: 75.6
click at [166, 146] on p "CPF: 084.524.754-97 , CNS: [PHONE_NUMBER] , 38 anos, Telefone: [PHONE_NUMBER]" at bounding box center [339, 146] width 391 height 15
click at [374, 114] on p "[PERSON_NAME]" at bounding box center [339, 123] width 391 height 21
drag, startPoint x: 374, startPoint y: 120, endPoint x: 133, endPoint y: 124, distance: 241.2
click at [133, 124] on div "[PERSON_NAME] CPF: 084.524.754-97 , CNS: [PHONE_NUMBER] , 38 anos, Telefone: [P…" at bounding box center [695, 189] width 1309 height 160
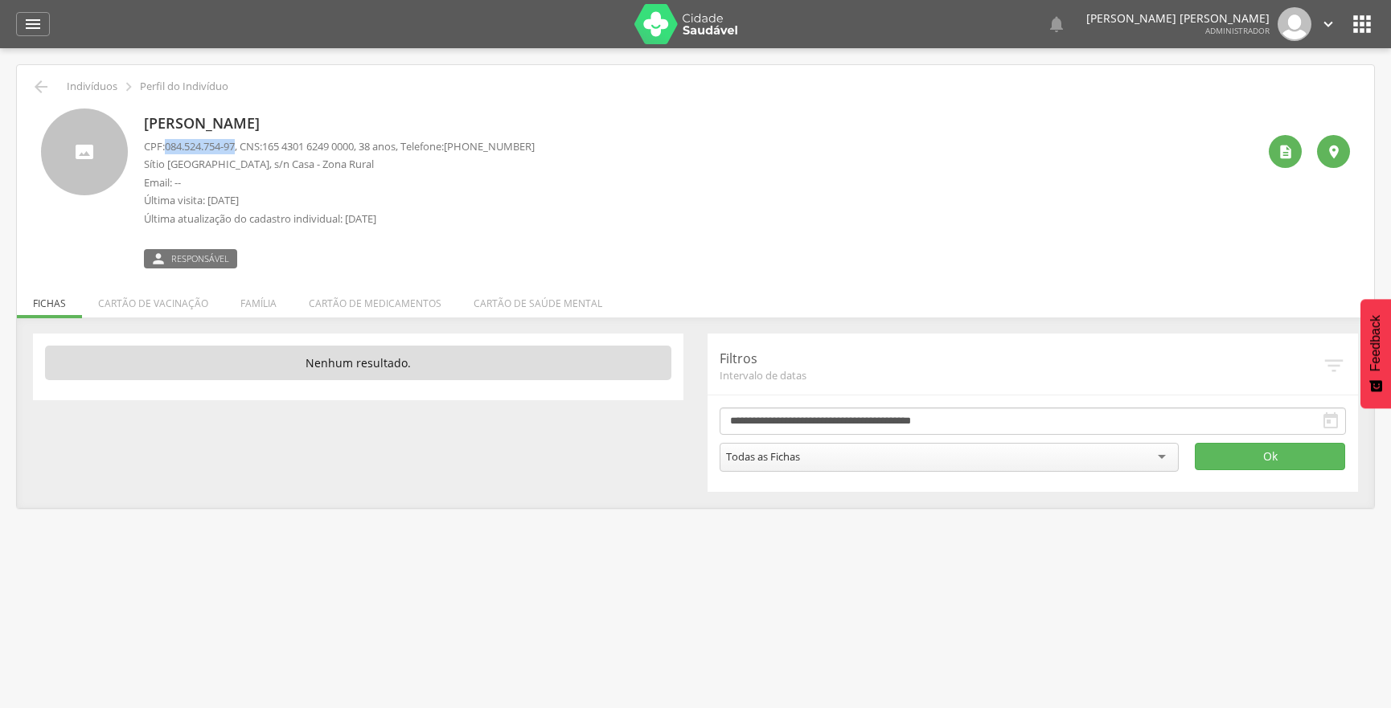
drag, startPoint x: 241, startPoint y: 143, endPoint x: 168, endPoint y: 150, distance: 73.4
click at [168, 150] on span "084.524.754-97" at bounding box center [200, 146] width 70 height 14
drag, startPoint x: 369, startPoint y: 143, endPoint x: 271, endPoint y: 146, distance: 98.1
click at [271, 146] on p "CPF: 084.524.754-97 , CNS: [PHONE_NUMBER] , 38 anos, Telefone: [PHONE_NUMBER]" at bounding box center [339, 146] width 391 height 15
drag, startPoint x: 263, startPoint y: 166, endPoint x: 145, endPoint y: 169, distance: 118.2
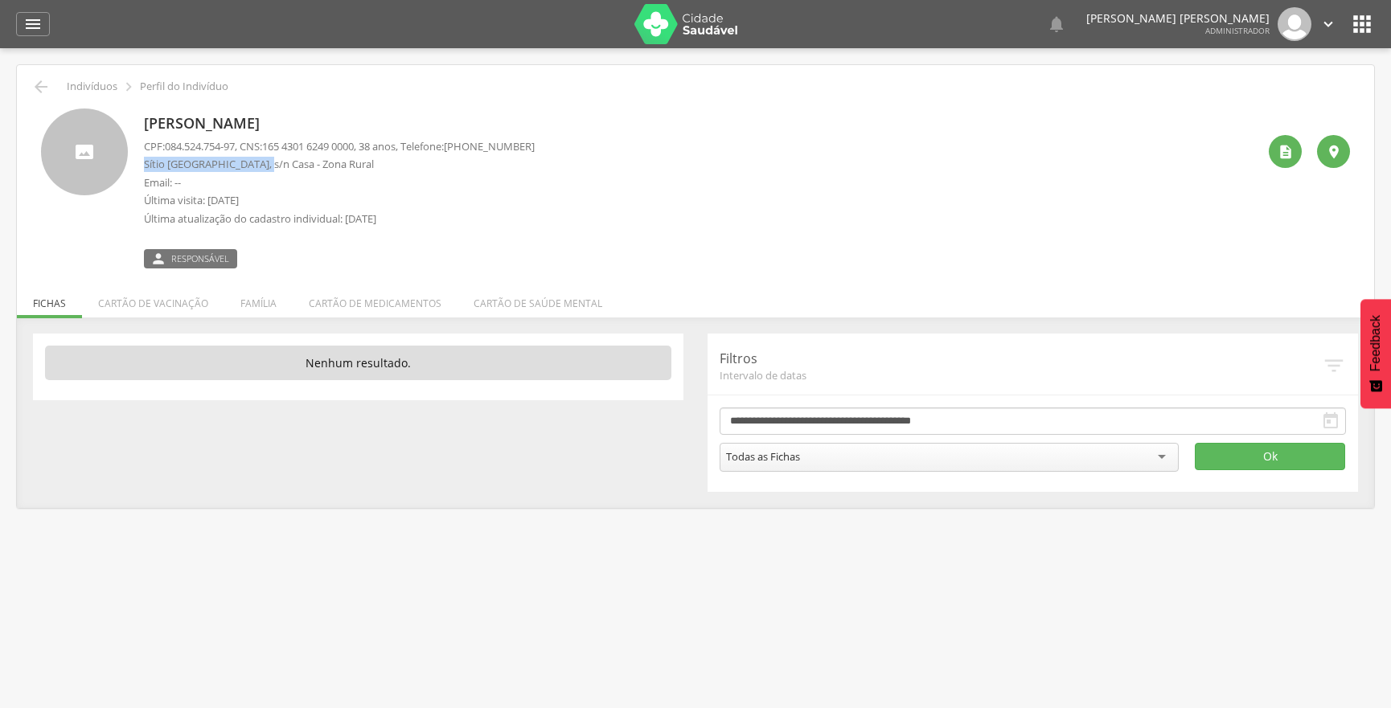
click at [145, 169] on p "Sítio [GEOGRAPHIC_DATA], s/n Casa - Zona Rural" at bounding box center [339, 164] width 391 height 15
